Goal: Navigation & Orientation: Find specific page/section

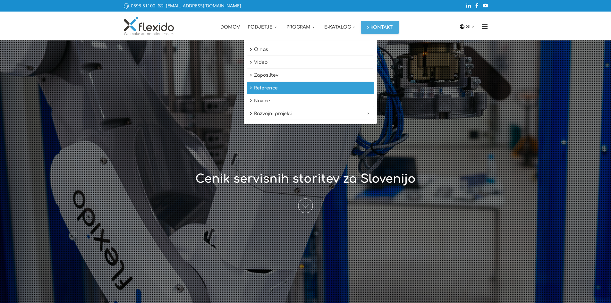
click at [289, 88] on link "Reference" at bounding box center [310, 88] width 127 height 12
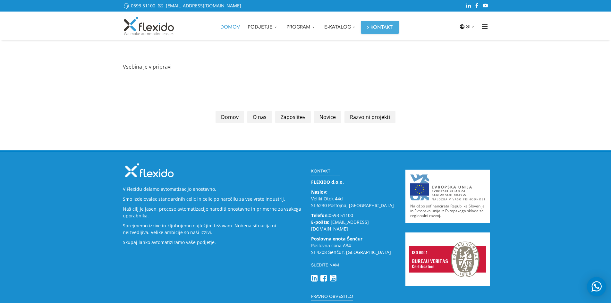
click at [226, 27] on link "Domov" at bounding box center [229, 26] width 27 height 29
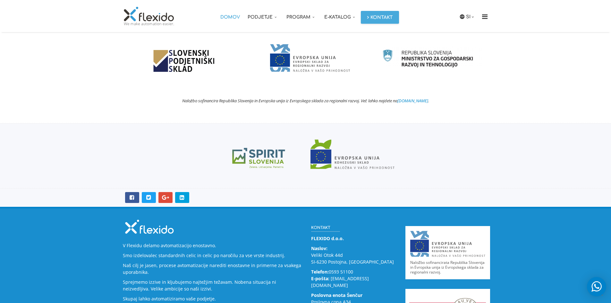
scroll to position [1377, 0]
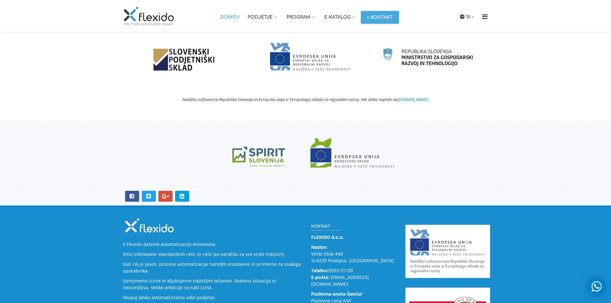
click at [265, 158] on img at bounding box center [258, 152] width 84 height 29
